Goal: Task Accomplishment & Management: Use online tool/utility

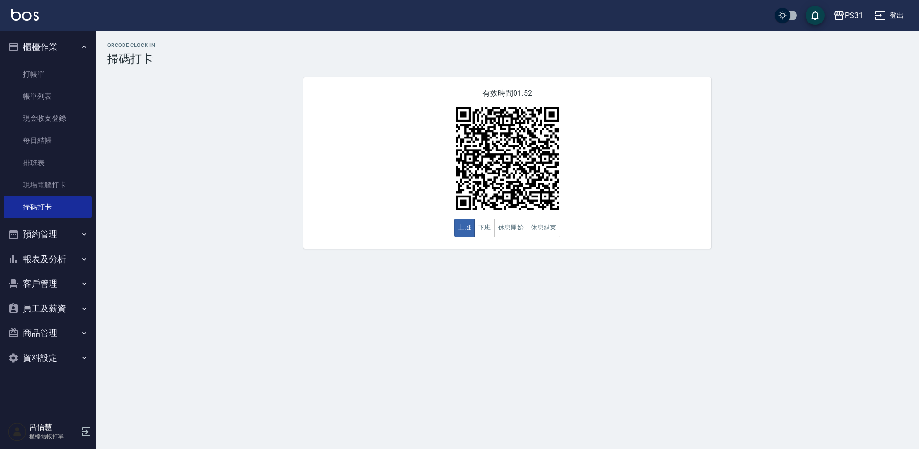
click at [51, 263] on button "報表及分析" at bounding box center [48, 259] width 88 height 25
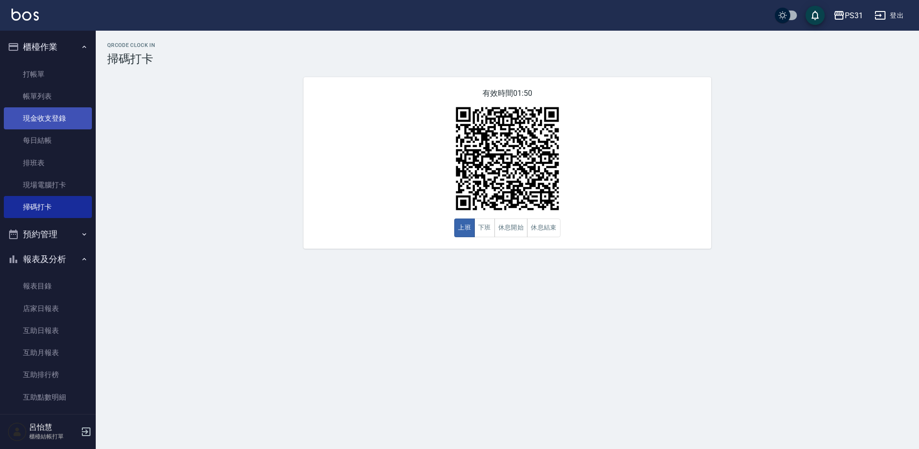
click at [57, 117] on link "現金收支登錄" at bounding box center [48, 118] width 88 height 22
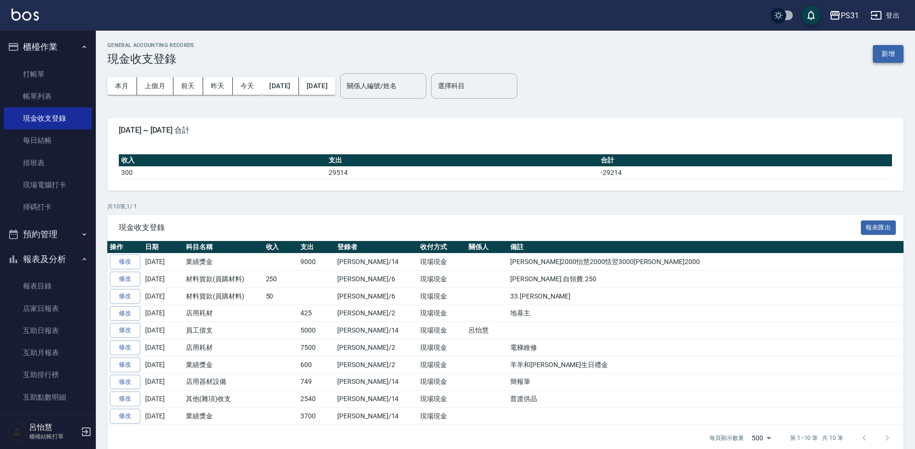
click at [651, 62] on button "新增" at bounding box center [887, 54] width 31 height 18
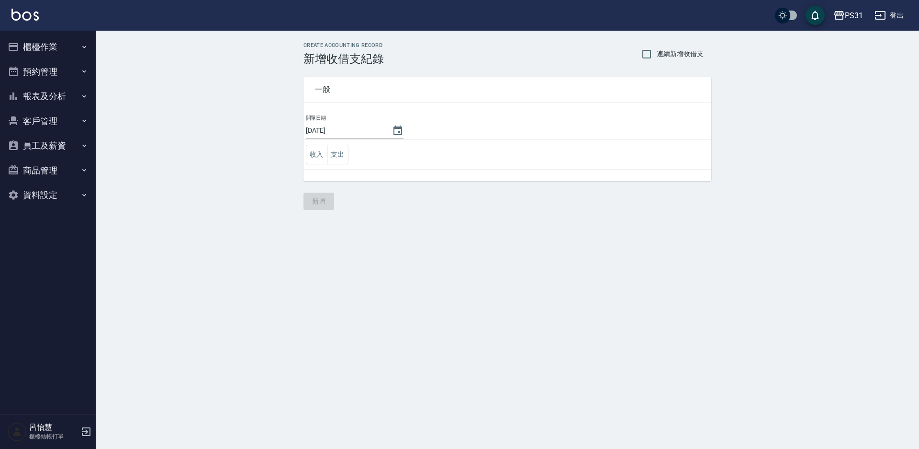
click at [45, 99] on button "報表及分析" at bounding box center [48, 96] width 88 height 25
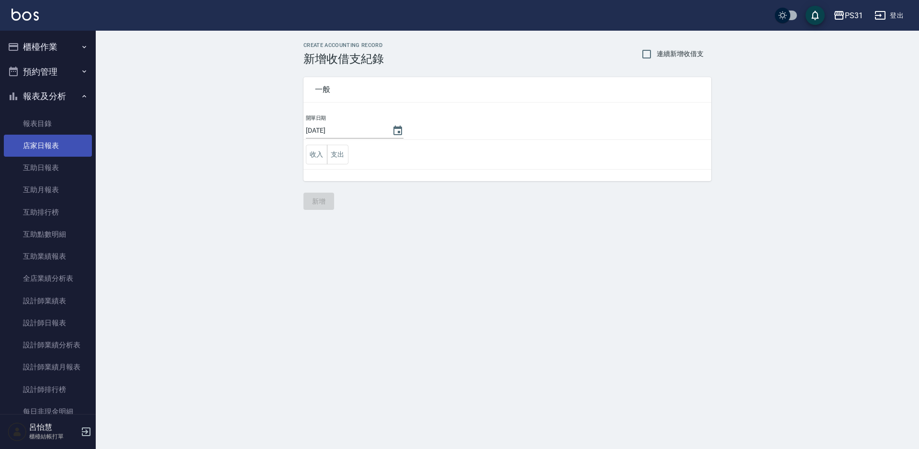
click at [49, 150] on link "店家日報表" at bounding box center [48, 146] width 88 height 22
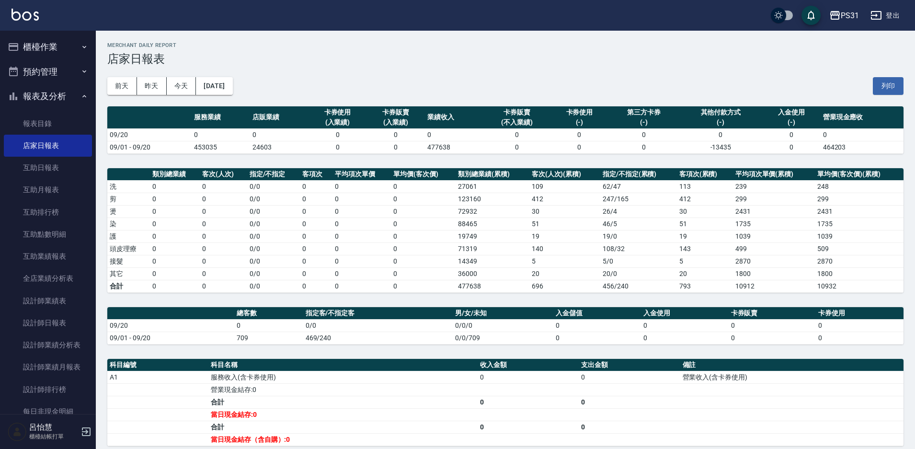
drag, startPoint x: 148, startPoint y: 174, endPoint x: 120, endPoint y: 198, distance: 36.7
click at [149, 176] on th "a dense table" at bounding box center [128, 174] width 43 height 12
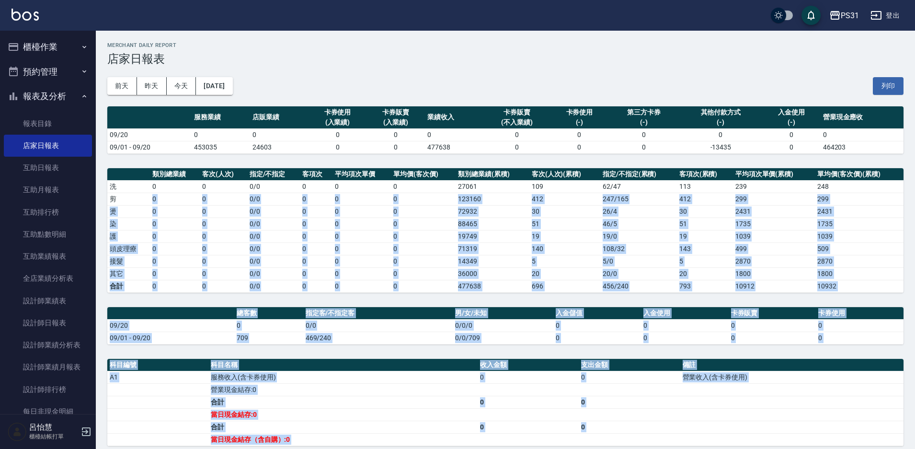
drag, startPoint x: 120, startPoint y: 198, endPoint x: 0, endPoint y: 467, distance: 295.2
click at [0, 448] on html "PS31 登出 櫃檯作業 打帳單 帳單列表 現金收支登錄 每日結帳 排班表 現場電腦打卡 掃碼打卡 預約管理 預約管理 單日預約紀錄 單週預約紀錄 報表及分析…" at bounding box center [457, 285] width 915 height 571
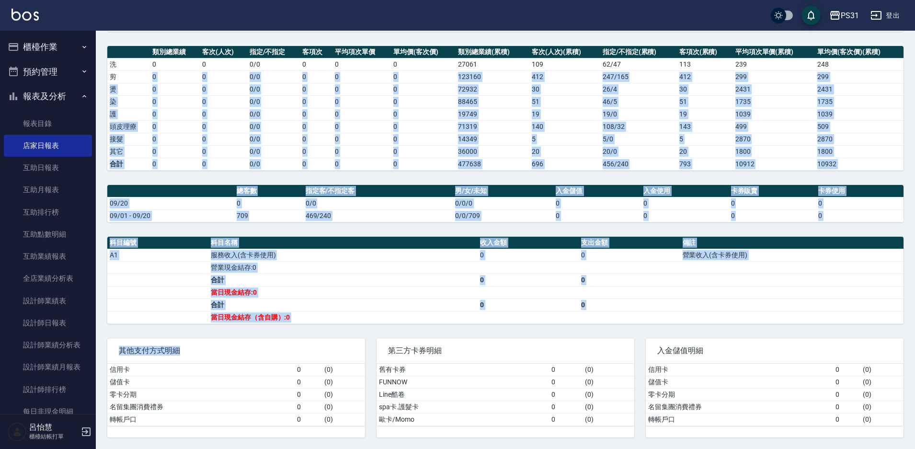
click at [406, 297] on td "當日現金結存:0" at bounding box center [342, 292] width 269 height 12
click at [662, 151] on td "20 / 0" at bounding box center [638, 151] width 77 height 12
click at [582, 206] on td "0" at bounding box center [597, 203] width 88 height 12
click at [534, 223] on div "PS31 2025-09-20 店家日報表 列印時間： 2025-09-20-12:45 Merchant Daily Report 店家日報表 前天 昨天 …" at bounding box center [505, 179] width 819 height 540
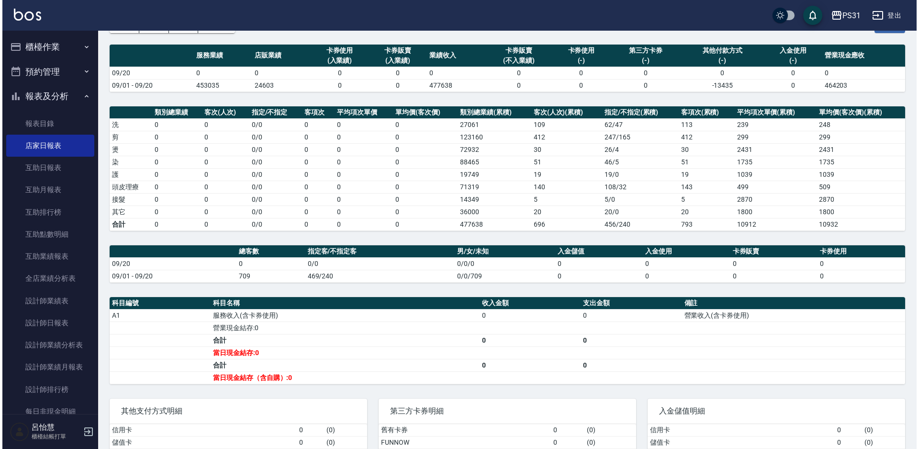
scroll to position [0, 0]
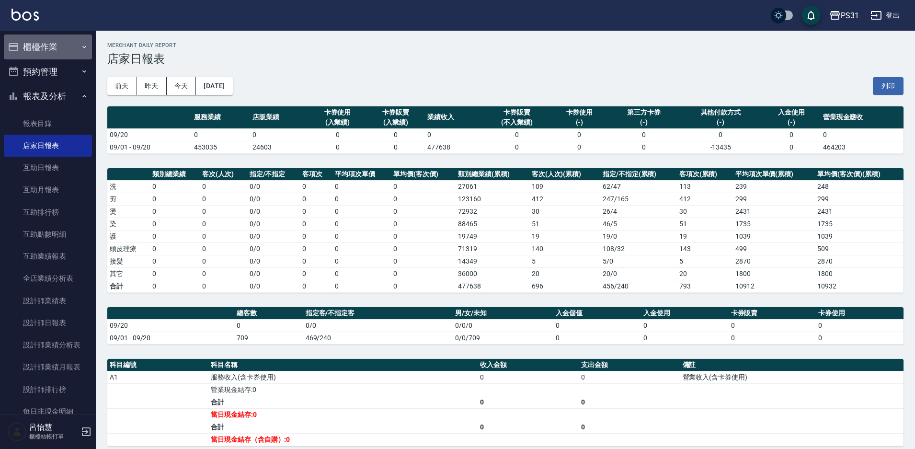
click at [52, 43] on button "櫃檯作業" at bounding box center [48, 46] width 88 height 25
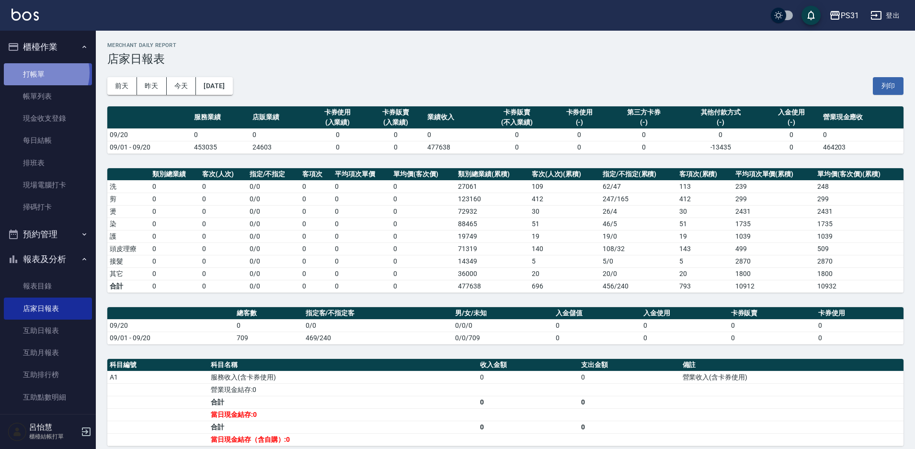
click at [39, 72] on link "打帳單" at bounding box center [48, 74] width 88 height 22
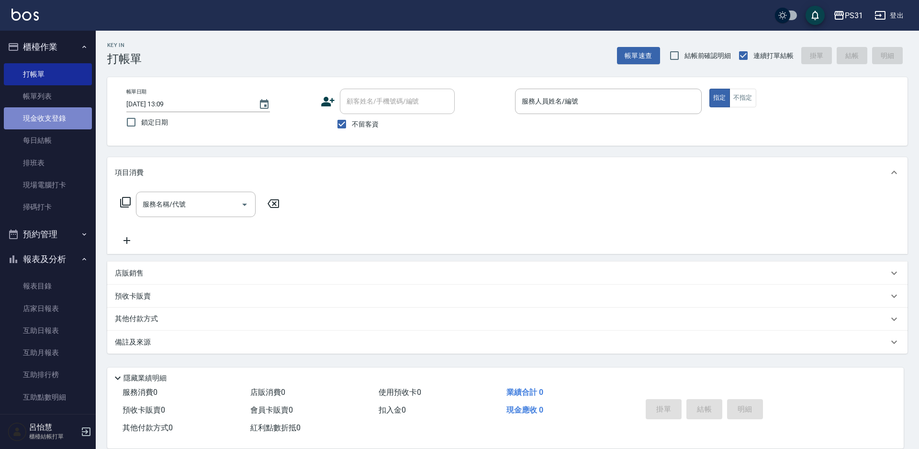
click at [63, 125] on link "現金收支登錄" at bounding box center [48, 118] width 88 height 22
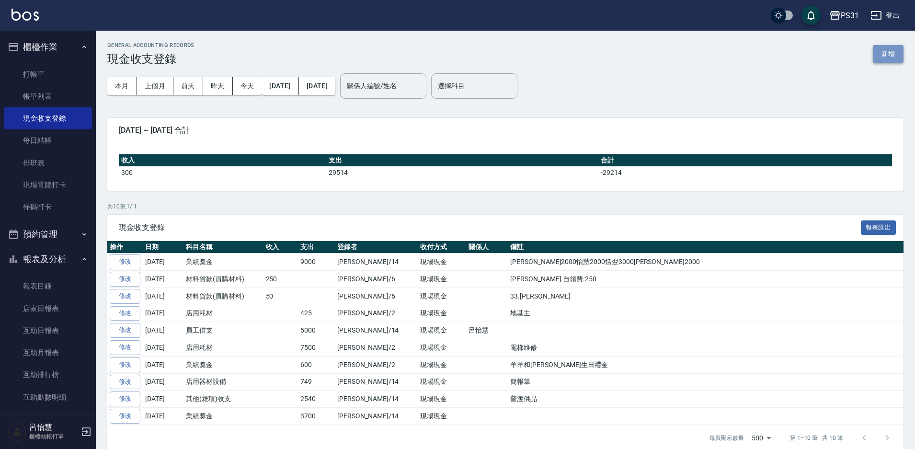
click at [886, 56] on button "新增" at bounding box center [887, 54] width 31 height 18
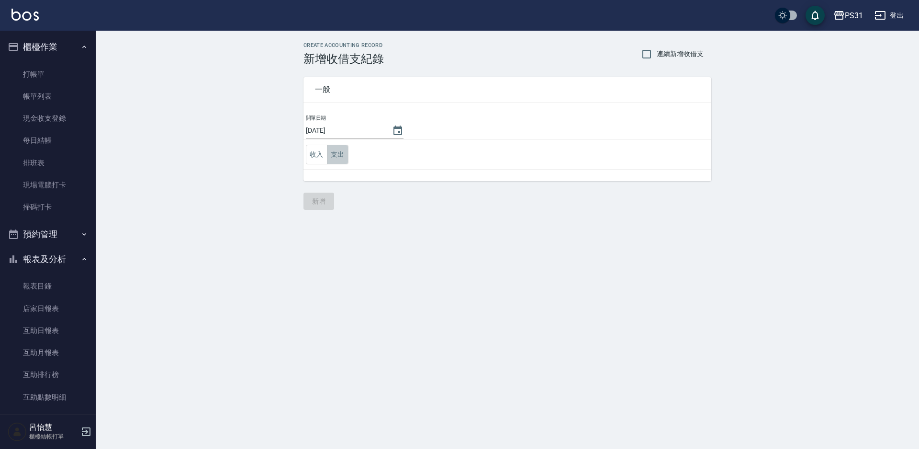
click at [346, 158] on button "支出" at bounding box center [338, 155] width 22 height 20
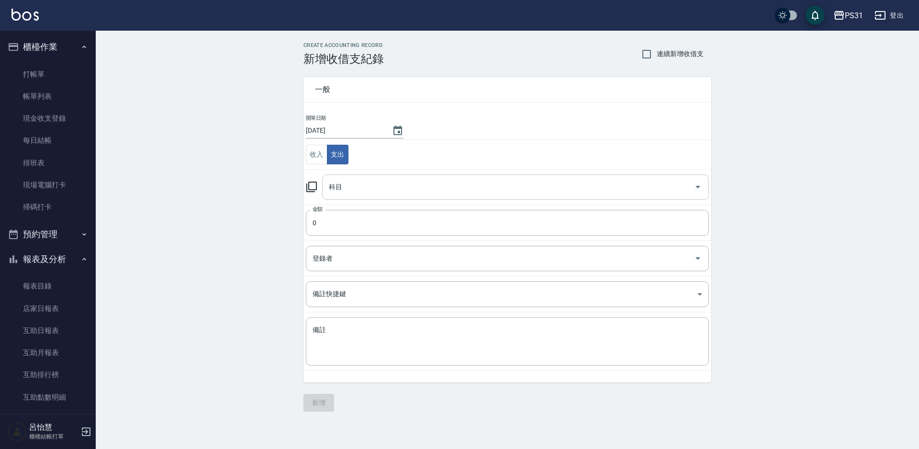
click at [369, 182] on input "科目" at bounding box center [509, 187] width 364 height 17
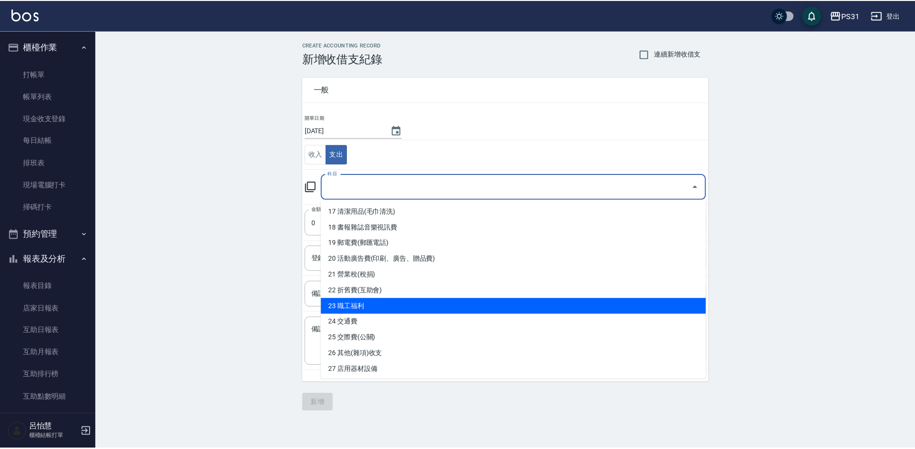
scroll to position [221, 0]
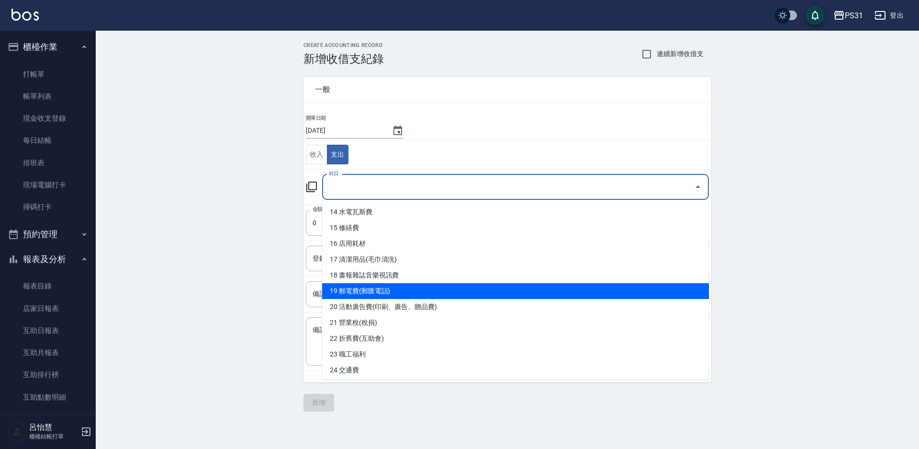
click at [385, 293] on li "19 郵電費(郵匯電話)" at bounding box center [515, 291] width 387 height 16
type input "19 郵電費(郵匯電話)"
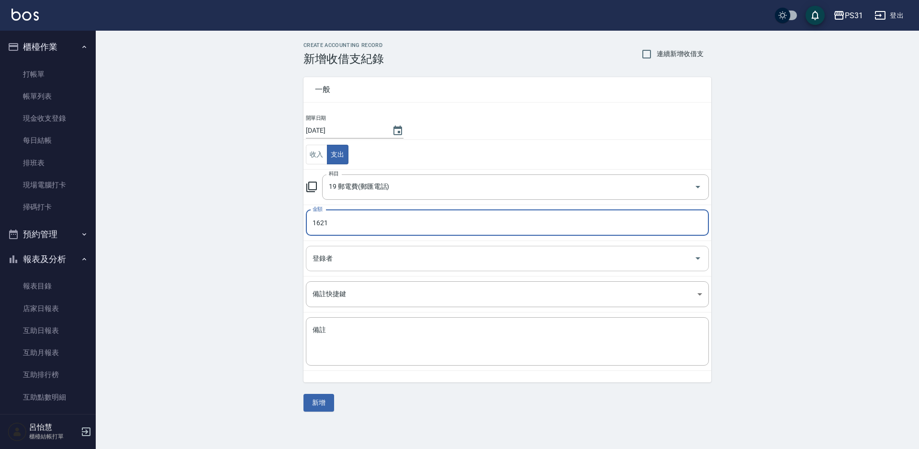
type input "1621"
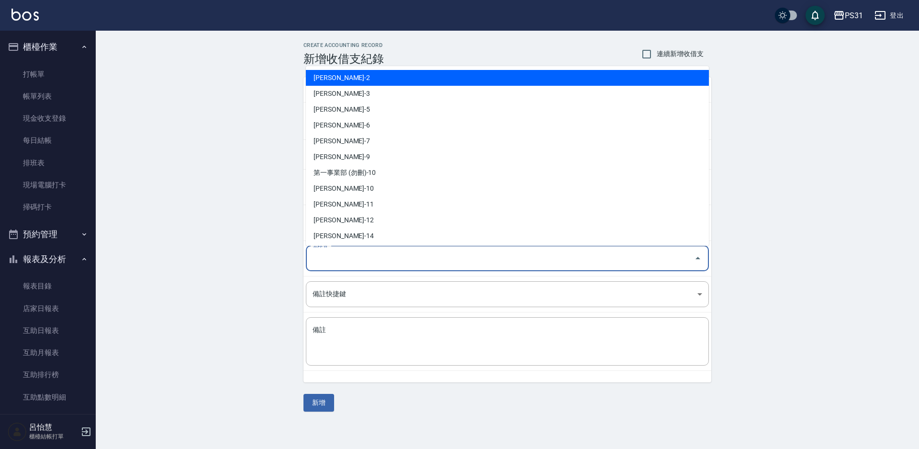
click at [431, 263] on input "登錄者" at bounding box center [500, 258] width 380 height 17
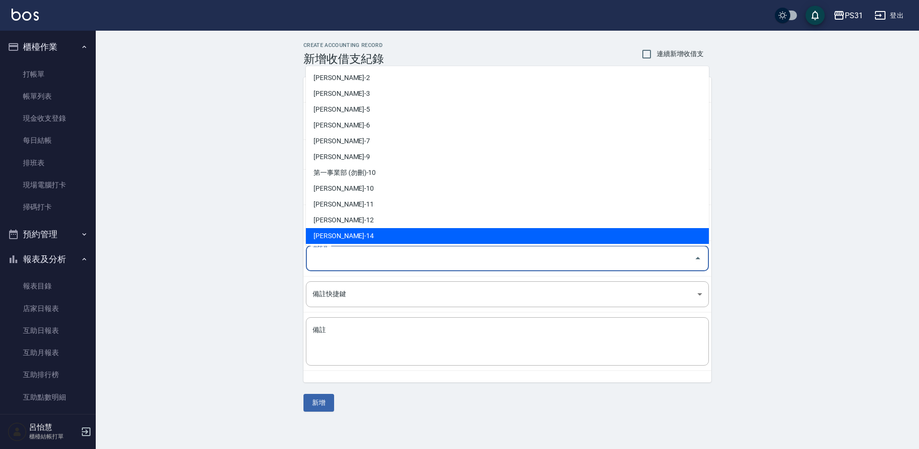
click at [403, 228] on li "李維儒-14" at bounding box center [507, 236] width 403 height 16
type input "李維儒-14"
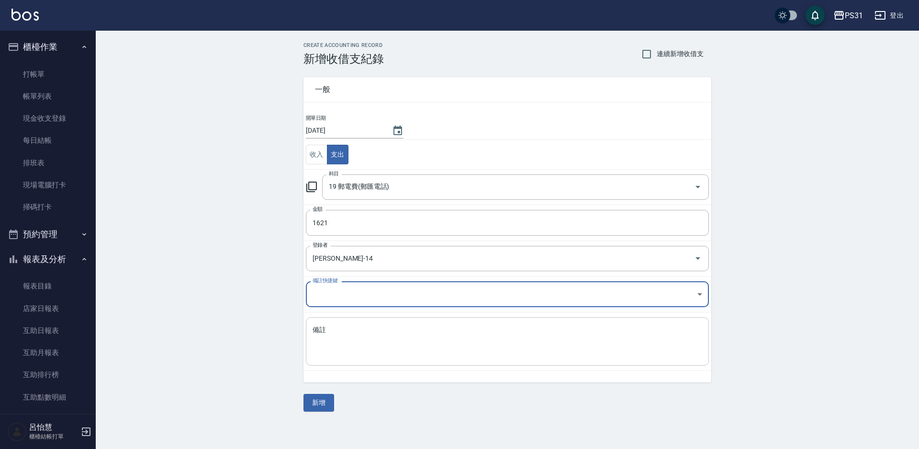
click at [372, 330] on textarea "備註" at bounding box center [508, 341] width 390 height 33
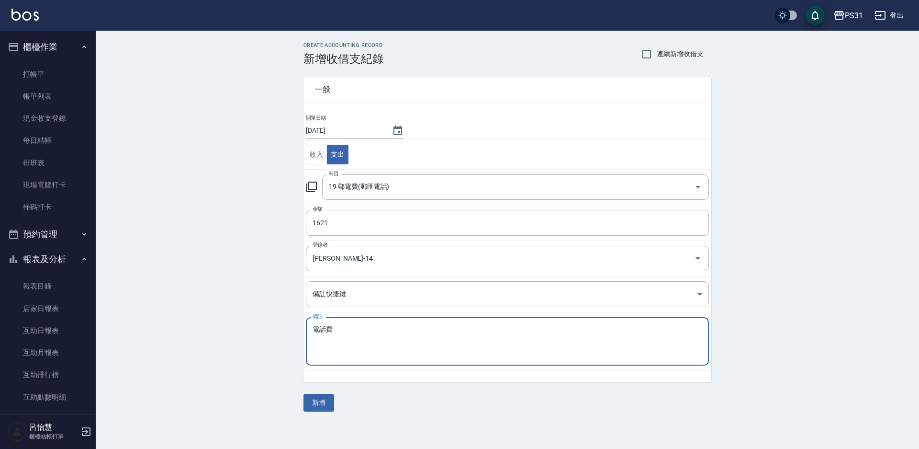
type textarea "電話費"
click at [324, 387] on div "一般 開單日期 2025/09/20 收入 支出 科目 19 郵電費(郵匯電話) 科目 金額 1621 金額 登錄者 李維儒-14 登錄者 備註快捷鍵 ​ 備…" at bounding box center [508, 239] width 408 height 346
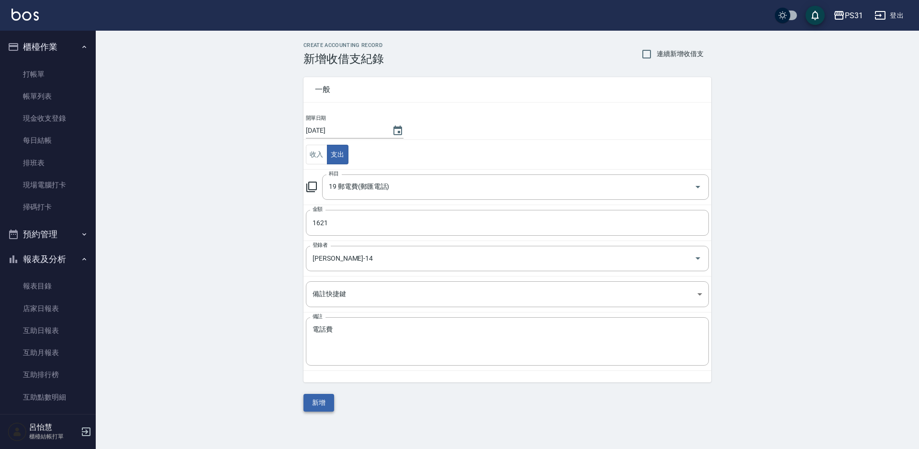
click at [326, 398] on button "新增" at bounding box center [319, 403] width 31 height 18
